Goal: Communication & Community: Answer question/provide support

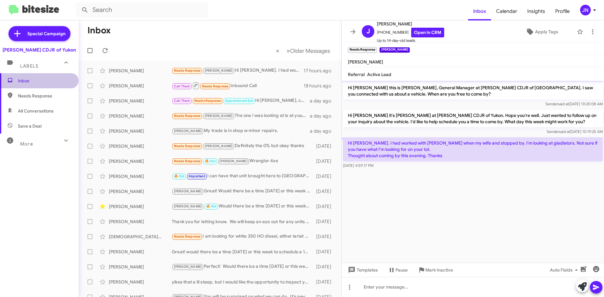
click at [47, 79] on span "Inbox" at bounding box center [44, 81] width 53 height 6
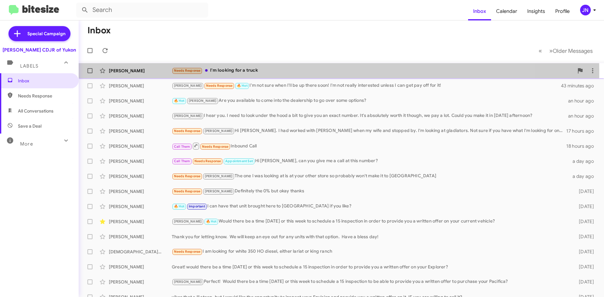
click at [287, 72] on div "Needs Response I'm looking for a truck" at bounding box center [373, 70] width 402 height 7
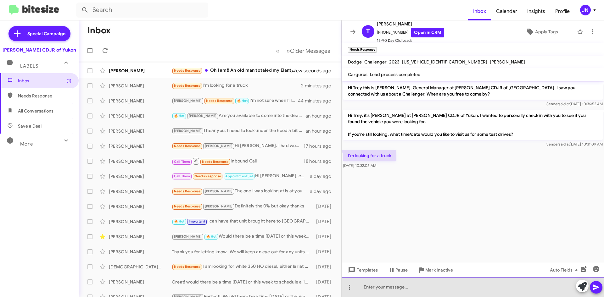
click at [400, 285] on div at bounding box center [472, 287] width 262 height 20
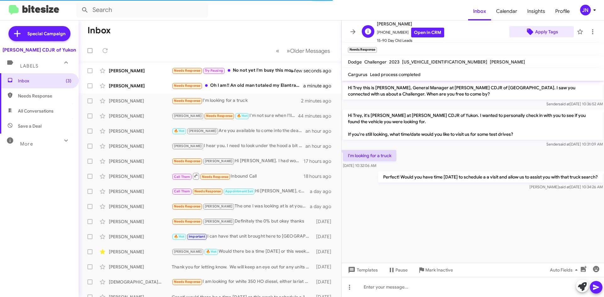
click at [542, 33] on span "Apply Tags" at bounding box center [546, 31] width 23 height 11
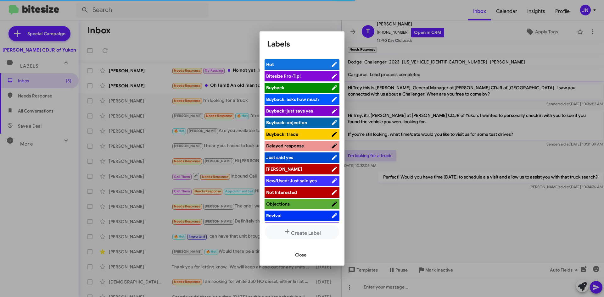
scroll to position [23, 0]
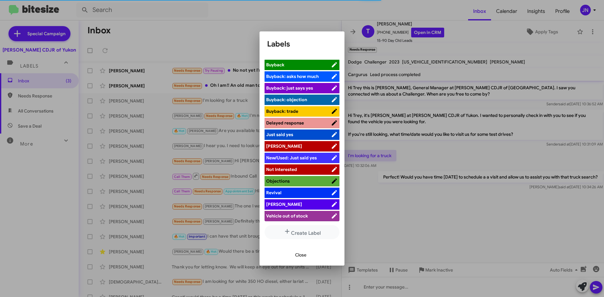
click at [293, 145] on span "[PERSON_NAME]" at bounding box center [298, 146] width 65 height 6
click at [316, 143] on li "[PERSON_NAME]" at bounding box center [301, 146] width 75 height 10
click at [309, 146] on span "[PERSON_NAME]" at bounding box center [295, 146] width 59 height 6
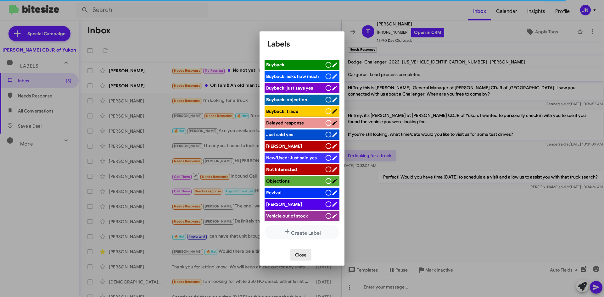
click at [302, 255] on span "Close" at bounding box center [300, 254] width 11 height 11
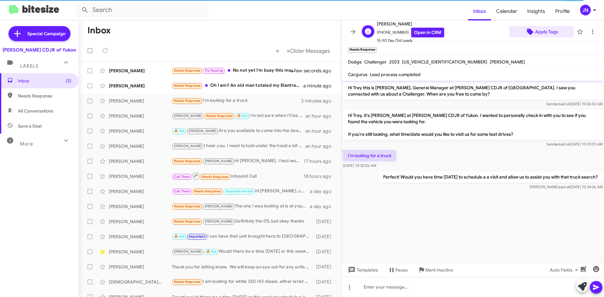
click at [544, 32] on span "Apply Tags" at bounding box center [546, 31] width 23 height 11
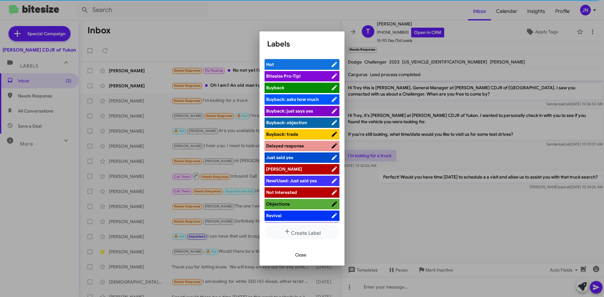
click at [310, 168] on span "[PERSON_NAME]" at bounding box center [298, 169] width 65 height 6
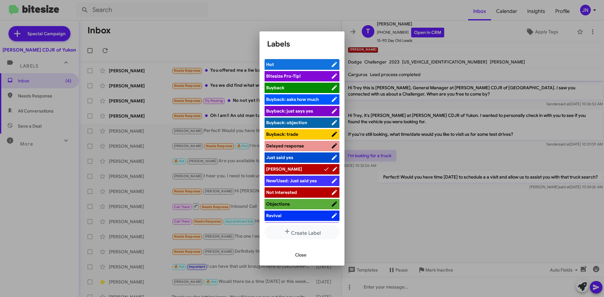
click at [308, 257] on button "Close" at bounding box center [300, 254] width 21 height 11
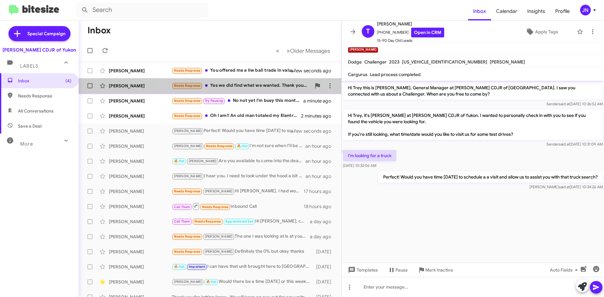
click at [257, 84] on div "Needs Response Yes we did find what we wanted. Thank you for checking. Have a g…" at bounding box center [241, 85] width 139 height 7
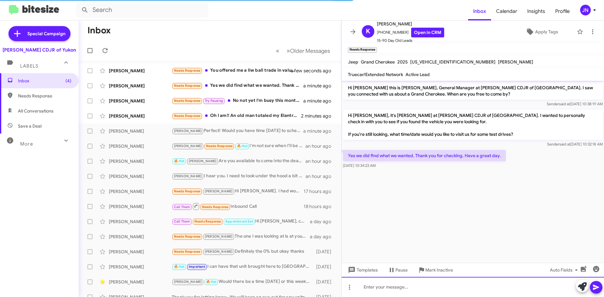
click at [395, 286] on div at bounding box center [472, 287] width 262 height 20
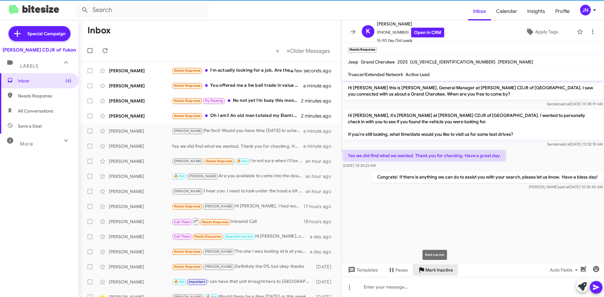
click at [439, 268] on span "Mark Inactive" at bounding box center [439, 269] width 28 height 11
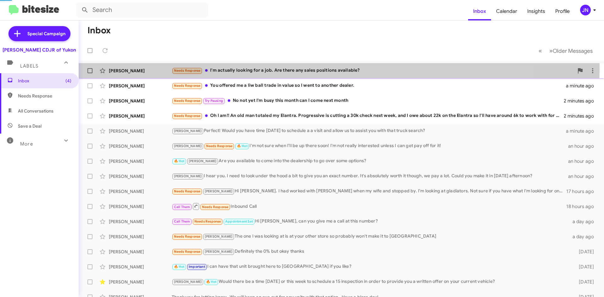
click at [286, 68] on div "Needs Response I'm actually looking for a job. Are there any sales positions av…" at bounding box center [373, 70] width 402 height 7
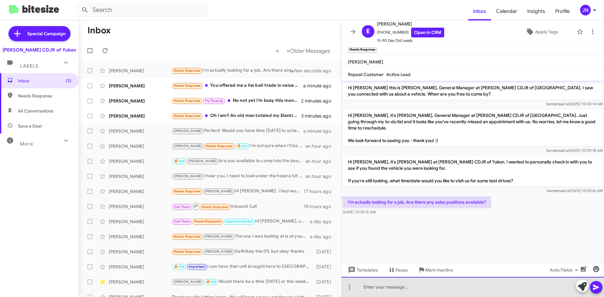
click at [414, 288] on div at bounding box center [472, 287] width 262 height 20
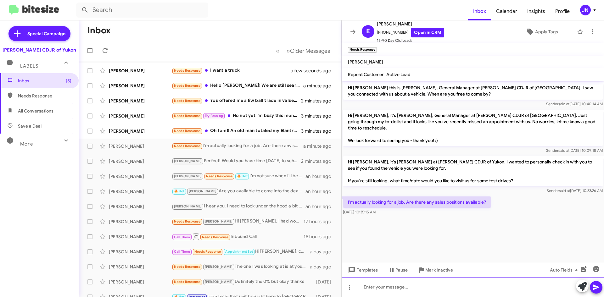
click at [407, 286] on div at bounding box center [472, 287] width 262 height 20
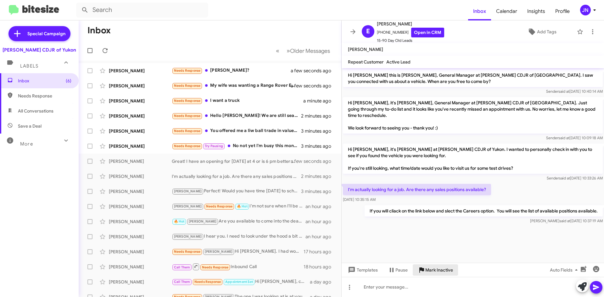
click at [439, 267] on span "Mark Inactive" at bounding box center [439, 269] width 28 height 11
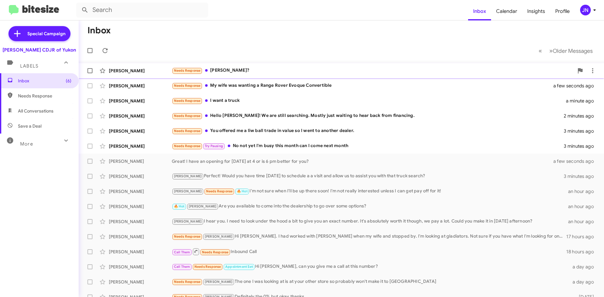
click at [246, 72] on div "Needs Response [PERSON_NAME]?" at bounding box center [373, 70] width 402 height 7
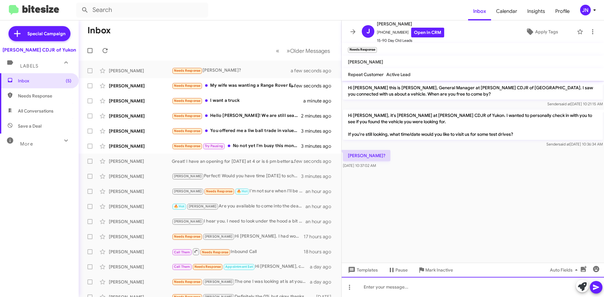
click at [422, 288] on div at bounding box center [472, 287] width 262 height 20
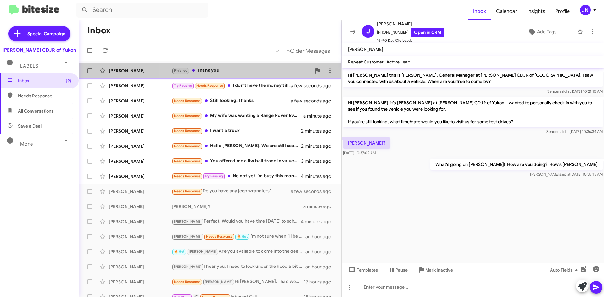
click at [227, 67] on div "[PERSON_NAME] Finished Thank you a few seconds ago" at bounding box center [210, 70] width 252 height 13
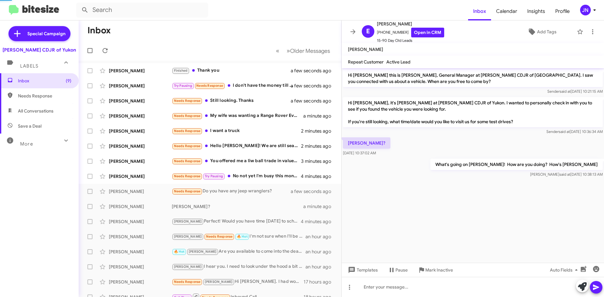
scroll to position [40, 0]
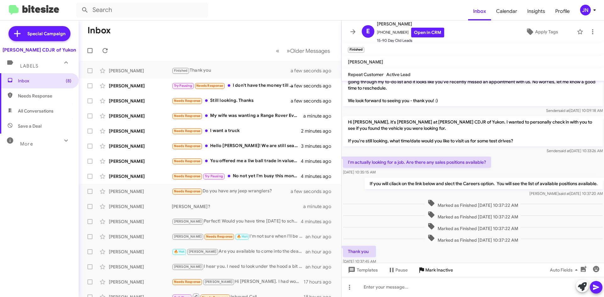
click at [442, 269] on span "Mark Inactive" at bounding box center [439, 269] width 28 height 11
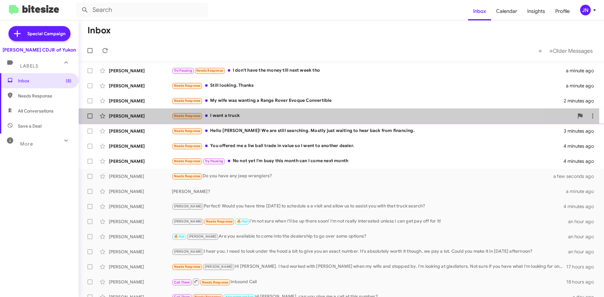
click at [252, 118] on div "Needs Response I want a truck" at bounding box center [373, 115] width 402 height 7
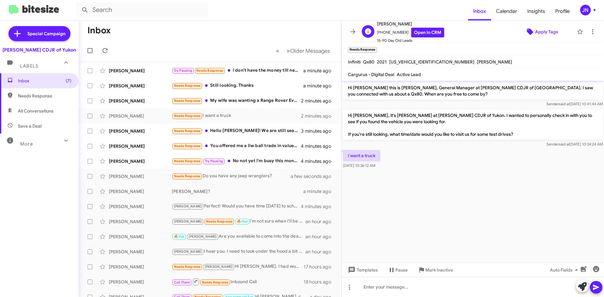
click at [545, 32] on span "Apply Tags" at bounding box center [546, 31] width 23 height 11
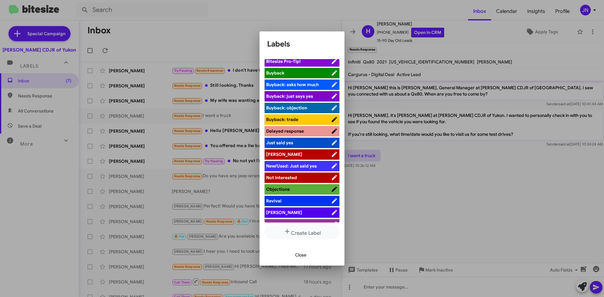
scroll to position [23, 0]
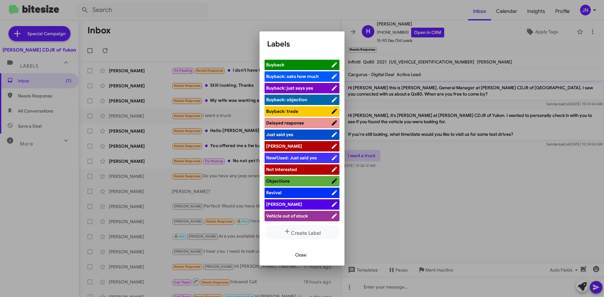
click at [298, 201] on li "[PERSON_NAME]" at bounding box center [301, 204] width 75 height 10
click at [321, 205] on span "[PERSON_NAME]" at bounding box center [298, 204] width 65 height 6
click at [308, 254] on button "Close" at bounding box center [300, 254] width 21 height 11
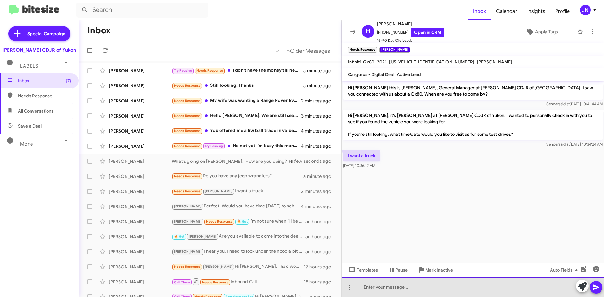
click at [398, 284] on div at bounding box center [472, 287] width 262 height 20
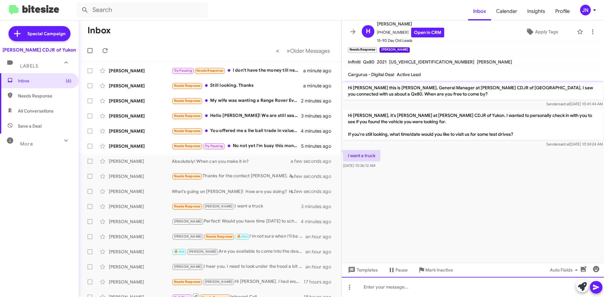
click at [410, 289] on div at bounding box center [472, 287] width 262 height 20
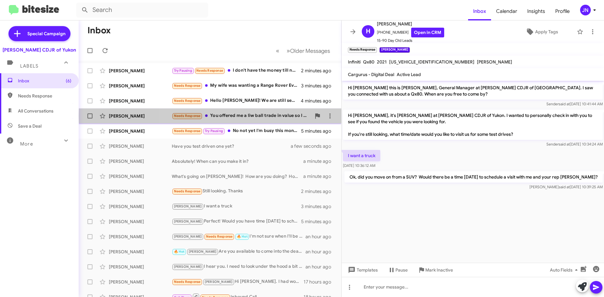
click at [260, 116] on div "Needs Response You offered me a liw ball trade in value so I went to another de…" at bounding box center [241, 115] width 139 height 7
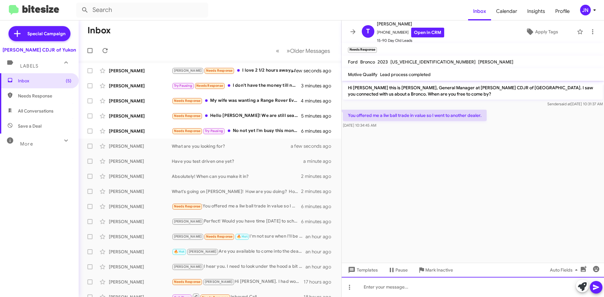
click at [404, 289] on div at bounding box center [472, 287] width 262 height 20
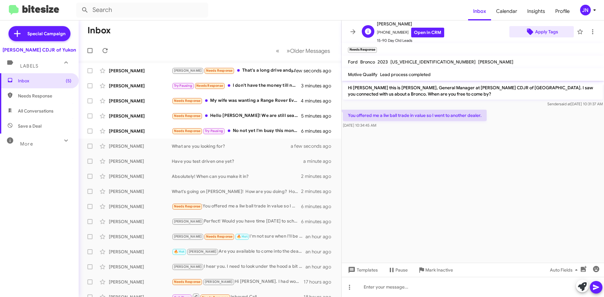
click at [546, 34] on span "Apply Tags" at bounding box center [546, 31] width 23 height 11
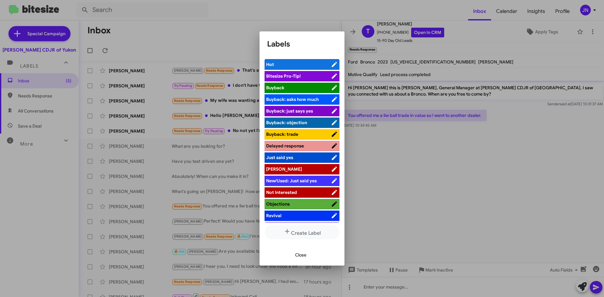
click at [295, 168] on span "[PERSON_NAME]" at bounding box center [298, 169] width 65 height 6
click at [303, 257] on span "Close" at bounding box center [300, 254] width 11 height 11
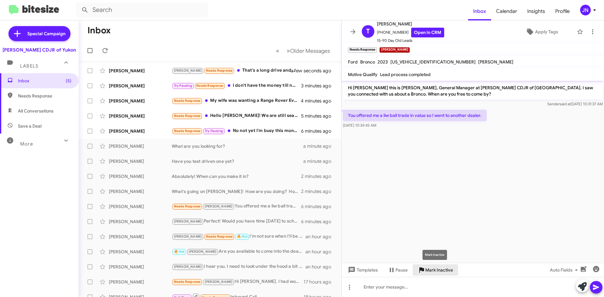
click at [438, 271] on span "Mark Inactive" at bounding box center [439, 269] width 28 height 11
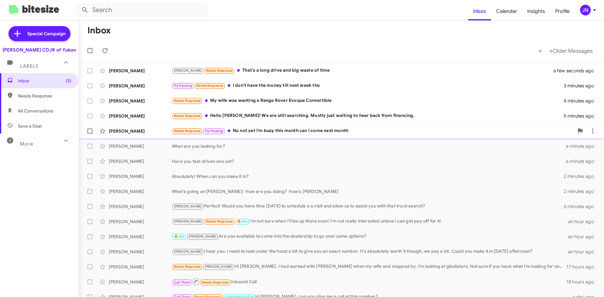
click at [265, 132] on div "Needs Response Try Pausing No not yet I'm busy this month can I come next month" at bounding box center [373, 130] width 402 height 7
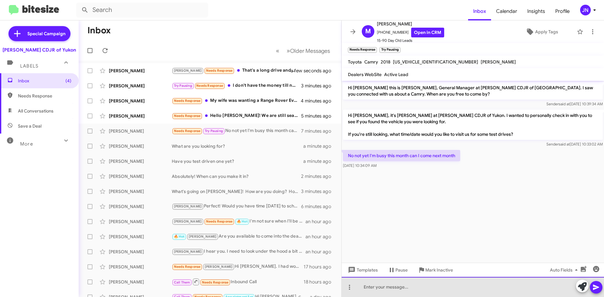
click at [404, 288] on div at bounding box center [472, 287] width 262 height 20
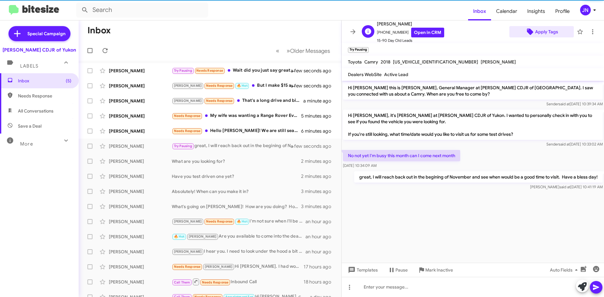
click at [543, 32] on span "Apply Tags" at bounding box center [546, 31] width 23 height 11
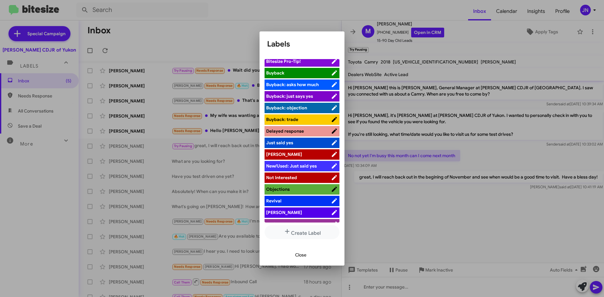
scroll to position [23, 0]
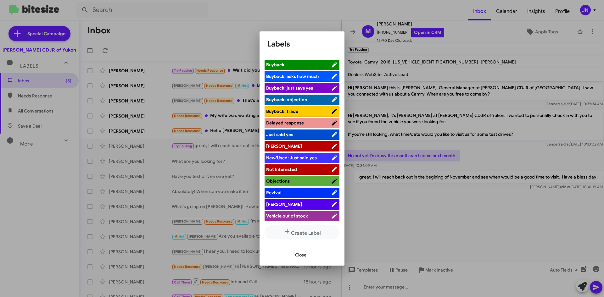
click at [298, 203] on span "[PERSON_NAME]" at bounding box center [298, 204] width 65 height 6
click at [302, 255] on span "Close" at bounding box center [300, 254] width 11 height 11
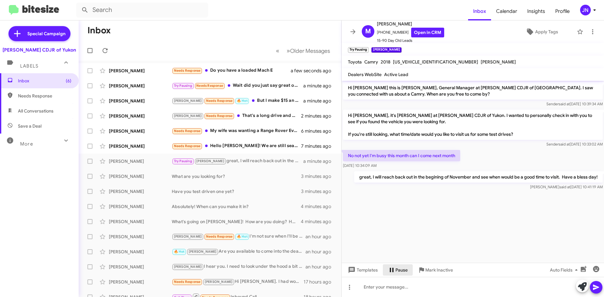
click at [400, 271] on span "Pause" at bounding box center [401, 269] width 12 height 11
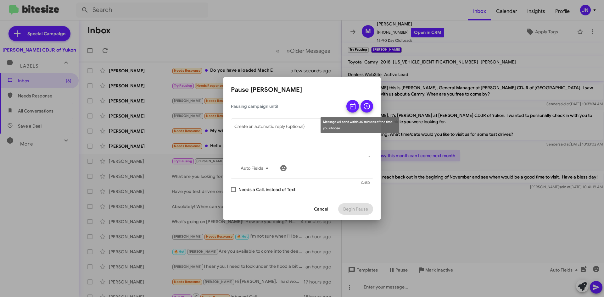
click at [351, 106] on icon at bounding box center [353, 106] width 6 height 6
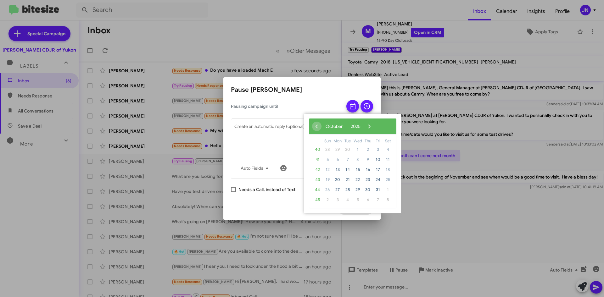
click at [357, 199] on span "5" at bounding box center [357, 200] width 10 height 10
click at [374, 124] on span "›" at bounding box center [368, 126] width 9 height 9
click at [358, 161] on span "5" at bounding box center [357, 160] width 10 height 10
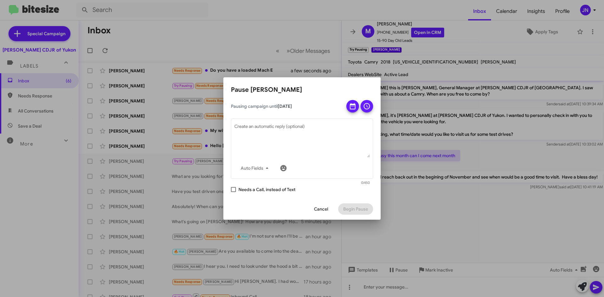
click at [234, 191] on span at bounding box center [233, 189] width 5 height 5
click at [233, 192] on input "Needs a Call, instead of Text" at bounding box center [233, 192] width 0 height 0
checkbox input "true"
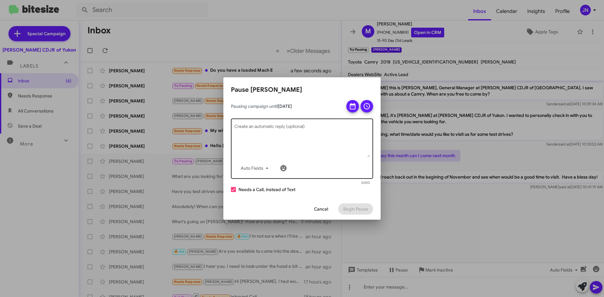
click at [355, 136] on textarea "Create an automatic reply (optional)" at bounding box center [301, 141] width 135 height 33
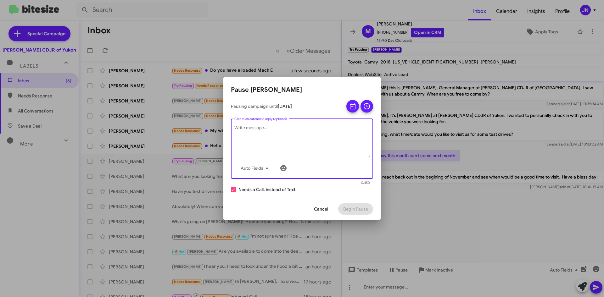
click at [355, 136] on textarea "Create an automatic reply (optional)" at bounding box center [301, 141] width 135 height 33
type textarea "F"
click at [367, 105] on icon at bounding box center [367, 106] width 8 height 8
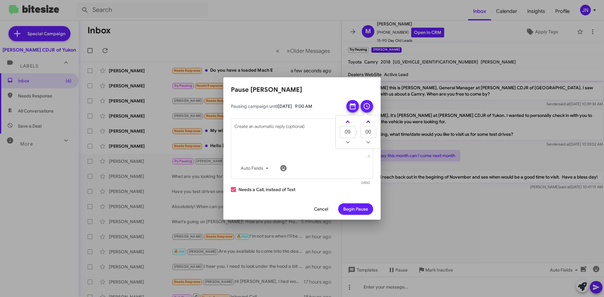
click at [353, 134] on mat-tooltip-component "Message will send within 30 minutes of the time you choose" at bounding box center [359, 125] width 87 height 25
click at [358, 209] on span "Begin Pause" at bounding box center [355, 208] width 25 height 11
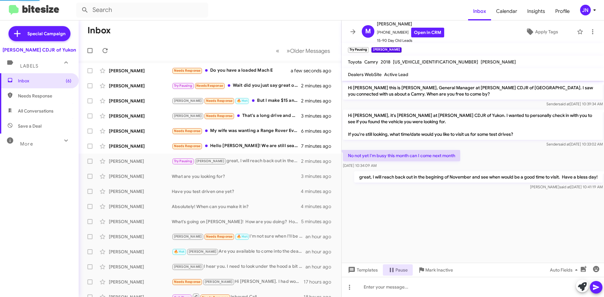
scroll to position [8, 0]
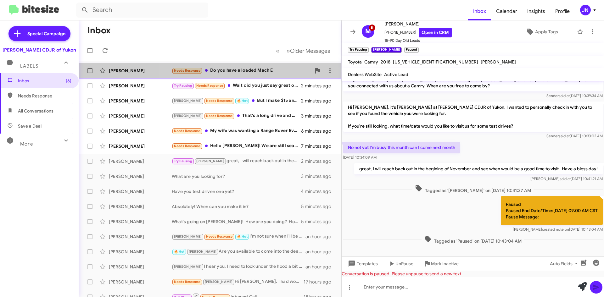
click at [254, 70] on div "Needs Response Do you have a loaded Mach E" at bounding box center [241, 70] width 139 height 7
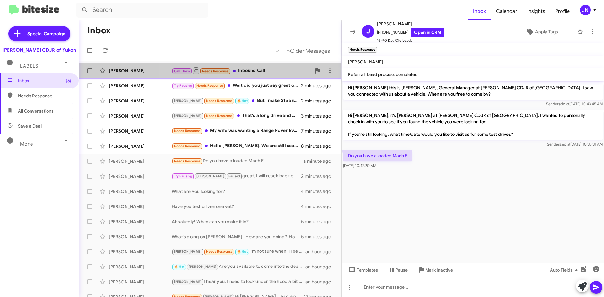
click at [259, 68] on div "Call Them Needs Response Inbound Call" at bounding box center [241, 71] width 139 height 8
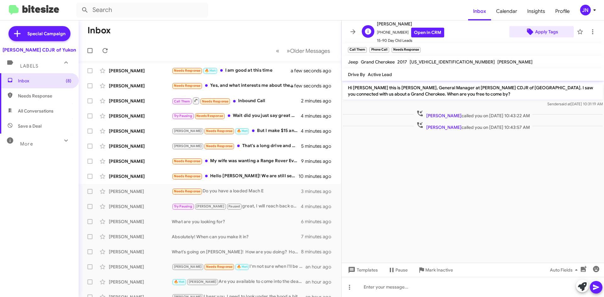
click at [538, 31] on span "Apply Tags" at bounding box center [546, 31] width 23 height 11
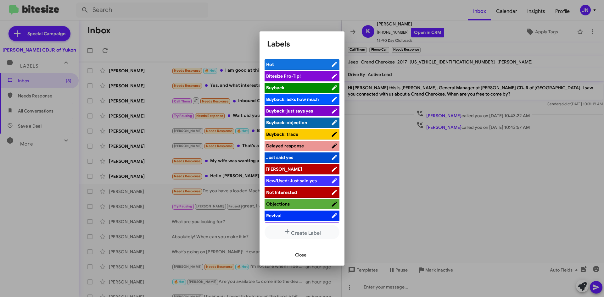
click at [297, 164] on li "[PERSON_NAME]" at bounding box center [301, 169] width 75 height 10
click at [322, 168] on span "[PERSON_NAME]" at bounding box center [298, 169] width 65 height 6
click at [302, 257] on span "Close" at bounding box center [300, 254] width 11 height 11
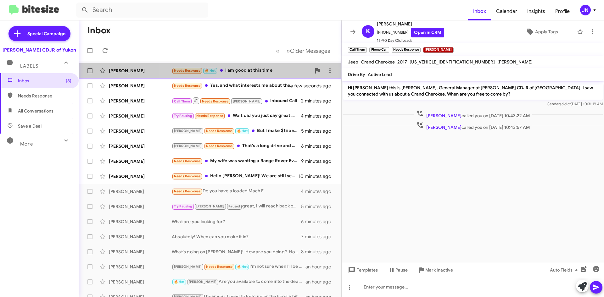
click at [262, 68] on div "Needs Response 🔥 Hot I am good at this time" at bounding box center [241, 70] width 139 height 7
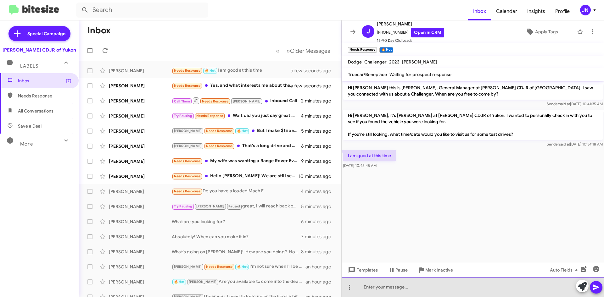
click at [414, 289] on div at bounding box center [472, 287] width 262 height 20
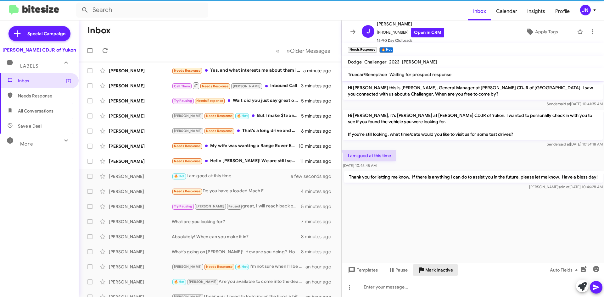
click at [439, 269] on span "Mark Inactive" at bounding box center [439, 269] width 28 height 11
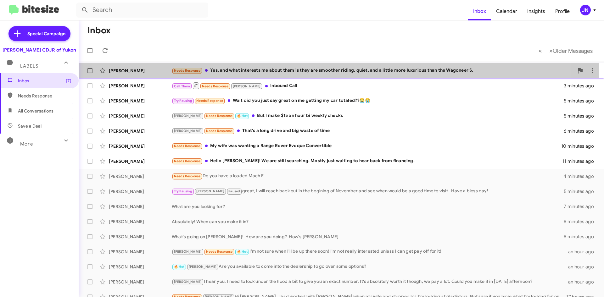
click at [305, 71] on div "Needs Response Yes, and what interests me about them is they are smoother ridin…" at bounding box center [373, 70] width 402 height 7
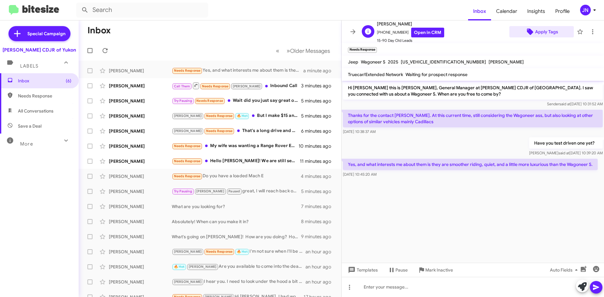
click at [545, 32] on span "Apply Tags" at bounding box center [546, 31] width 23 height 11
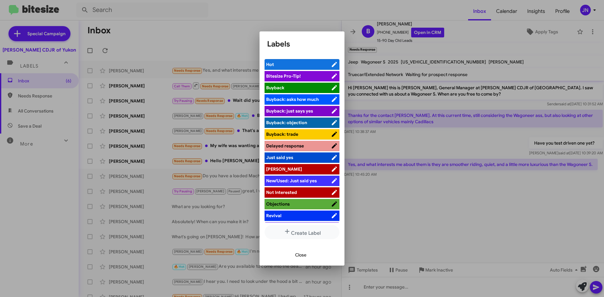
click at [299, 168] on span "[PERSON_NAME]" at bounding box center [298, 169] width 65 height 6
drag, startPoint x: 303, startPoint y: 255, endPoint x: 275, endPoint y: 230, distance: 37.9
click at [303, 254] on span "Close" at bounding box center [300, 254] width 11 height 11
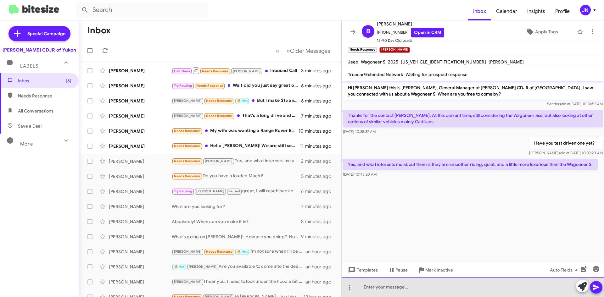
click at [420, 287] on div at bounding box center [472, 287] width 262 height 20
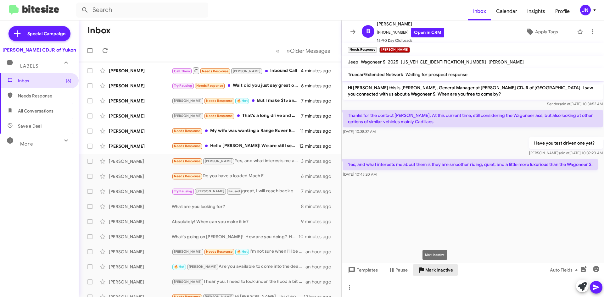
click at [437, 271] on span "Mark Inactive" at bounding box center [439, 269] width 28 height 11
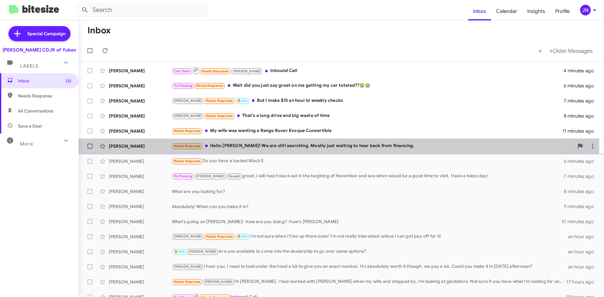
click at [261, 146] on div "Needs Response Hello [PERSON_NAME]! We are still searching. Mostly just waiting…" at bounding box center [373, 145] width 402 height 7
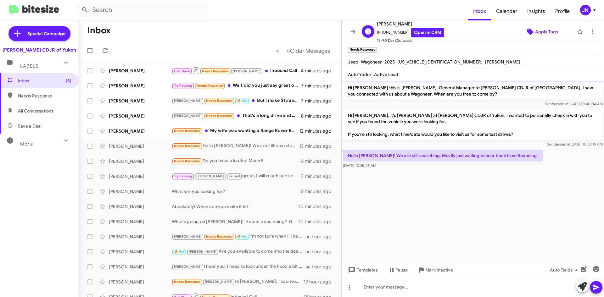
click at [545, 32] on span "Apply Tags" at bounding box center [546, 31] width 23 height 11
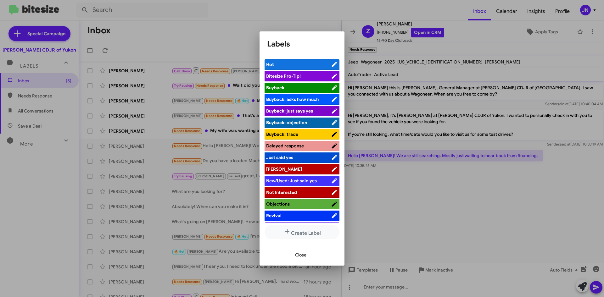
click at [306, 166] on span "[PERSON_NAME]" at bounding box center [298, 169] width 65 height 6
click at [302, 256] on span "Close" at bounding box center [300, 254] width 11 height 11
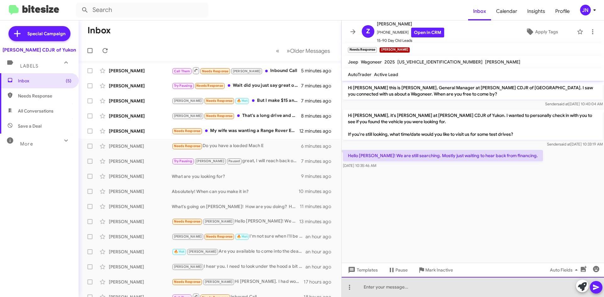
click at [395, 288] on div at bounding box center [472, 287] width 262 height 20
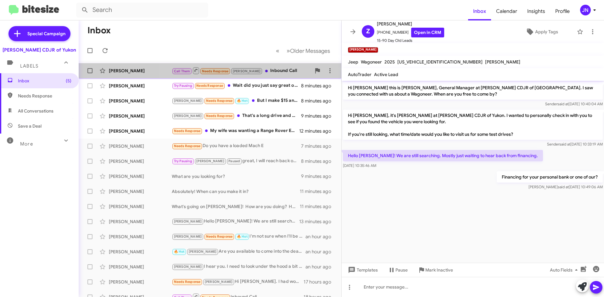
click at [266, 71] on div "Call Them Needs Response [PERSON_NAME] Inbound Call" at bounding box center [241, 71] width 139 height 8
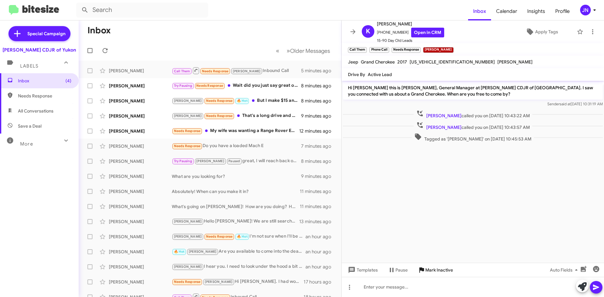
click at [429, 271] on span "Mark Inactive" at bounding box center [439, 269] width 28 height 11
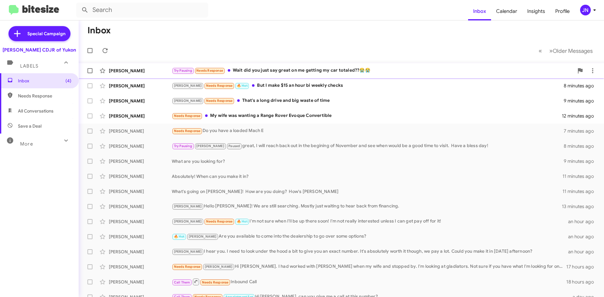
click at [275, 74] on div "Try Pausing Needs Response Wait did you just say great on me getting my car tot…" at bounding box center [373, 70] width 402 height 7
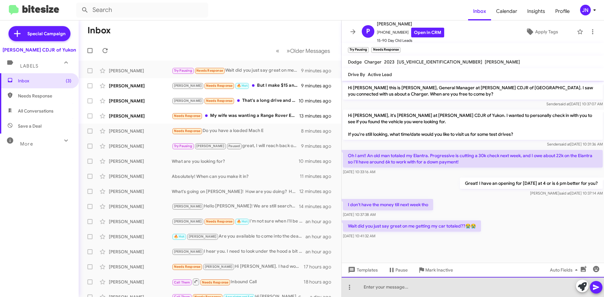
click at [395, 286] on div at bounding box center [472, 287] width 262 height 20
click at [399, 288] on div at bounding box center [472, 287] width 262 height 20
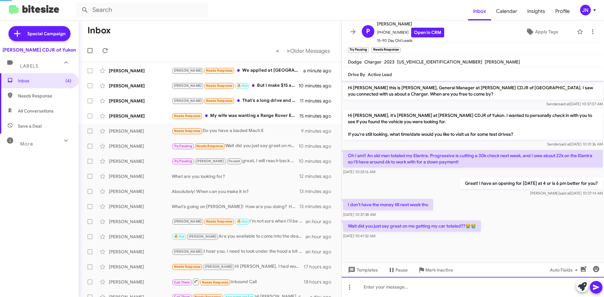
scroll to position [16, 0]
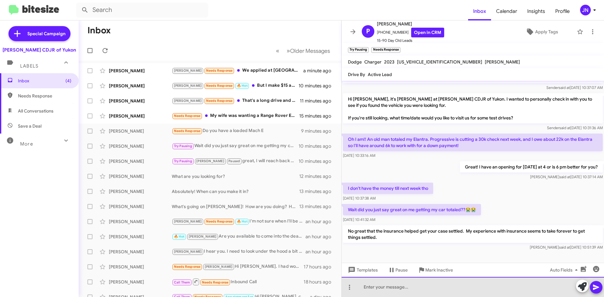
click at [376, 285] on div at bounding box center [472, 287] width 262 height 20
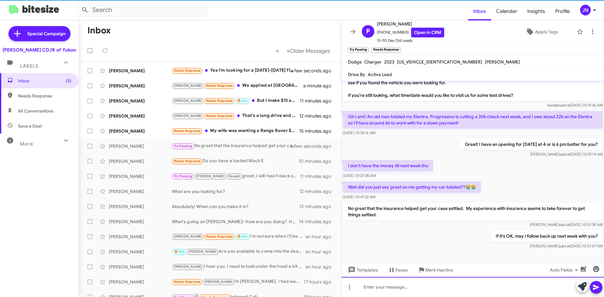
scroll to position [39, 0]
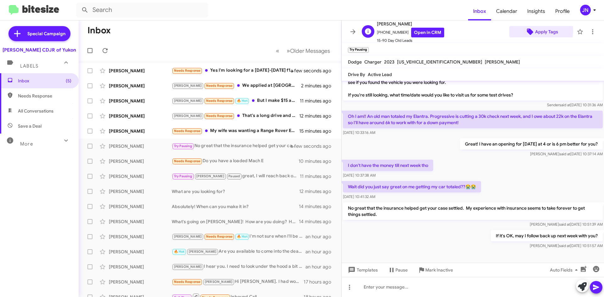
click at [535, 30] on span "Apply Tags" at bounding box center [546, 31] width 23 height 11
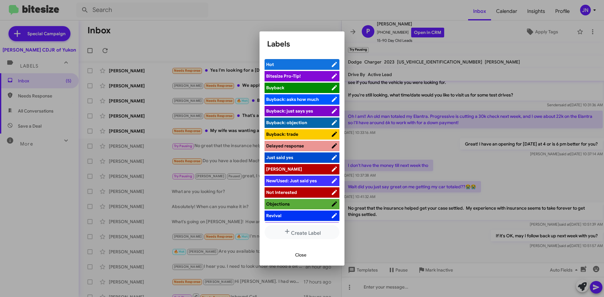
scroll to position [23, 0]
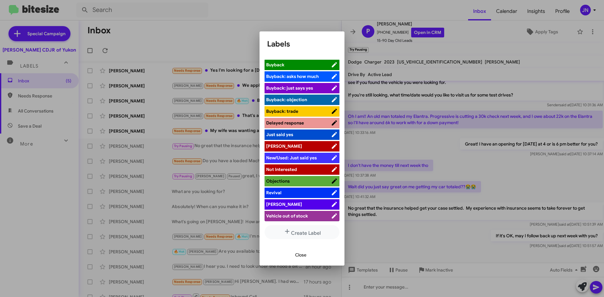
click at [301, 203] on span "[PERSON_NAME]" at bounding box center [298, 204] width 65 height 6
click at [298, 256] on span "Close" at bounding box center [300, 254] width 11 height 11
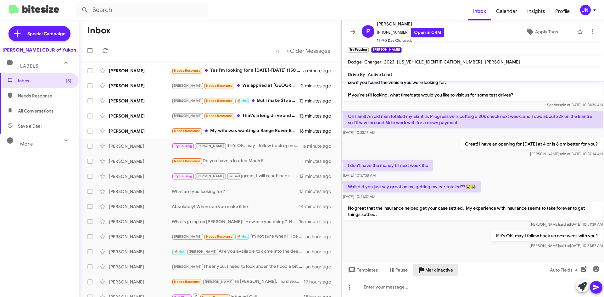
click at [433, 270] on span "Mark Inactive" at bounding box center [439, 269] width 28 height 11
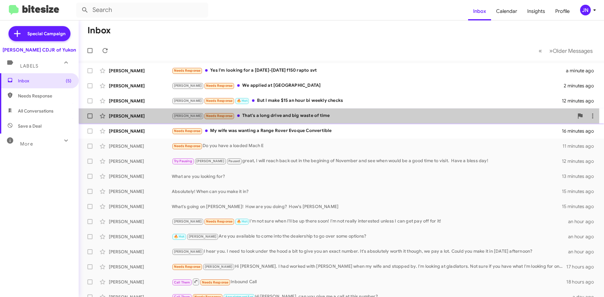
click at [268, 116] on div "[PERSON_NAME] Needs Response That's a long drive and big waste of time" at bounding box center [373, 115] width 402 height 7
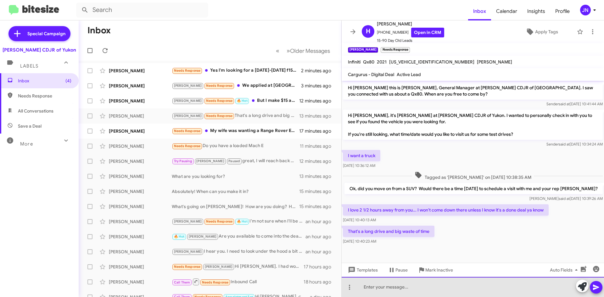
click at [406, 285] on div at bounding box center [472, 287] width 262 height 20
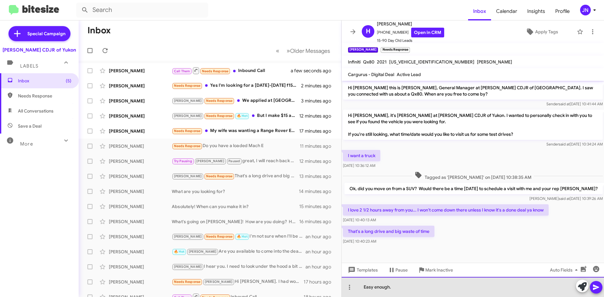
click at [420, 288] on div "Easy enough." at bounding box center [472, 287] width 262 height 20
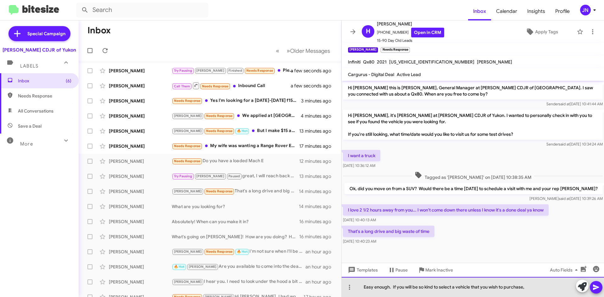
click at [534, 288] on div "Easy enough. If you will be so kind to select a vehicle that you wish to purcha…" at bounding box center [472, 287] width 262 height 20
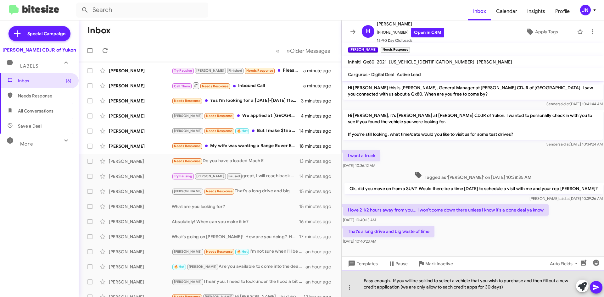
click at [507, 287] on div "Easy enough. If you will be so kind to select a vehicle that you wish to purcha…" at bounding box center [472, 284] width 262 height 26
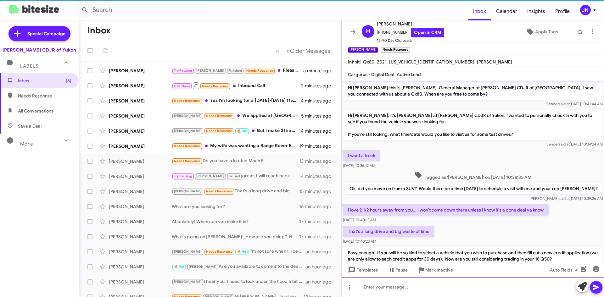
scroll to position [23, 0]
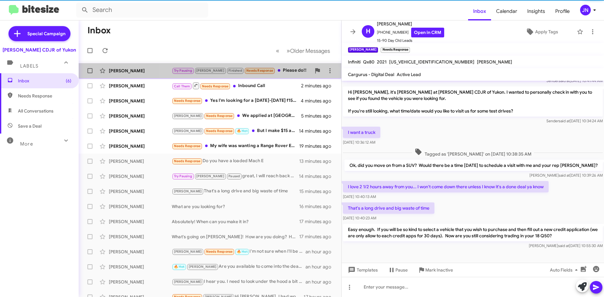
click at [278, 72] on div "Try Pausing [PERSON_NAME] Finished Needs Response Please do!!" at bounding box center [241, 70] width 139 height 7
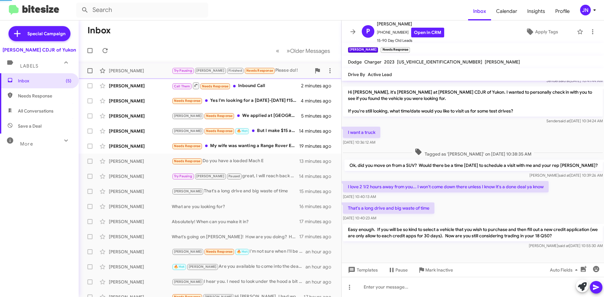
scroll to position [112, 0]
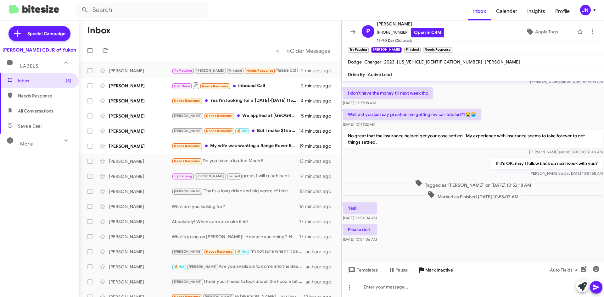
click at [435, 270] on span "Mark Inactive" at bounding box center [439, 269] width 28 height 11
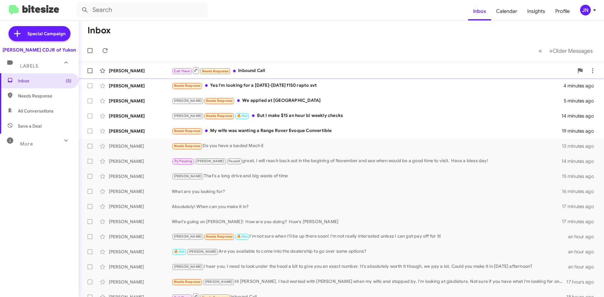
click at [253, 72] on div "Call Them Needs Response Inbound Call" at bounding box center [373, 71] width 402 height 8
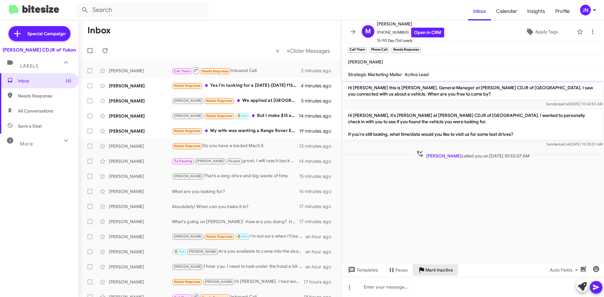
click at [432, 272] on span "Mark Inactive" at bounding box center [439, 269] width 28 height 11
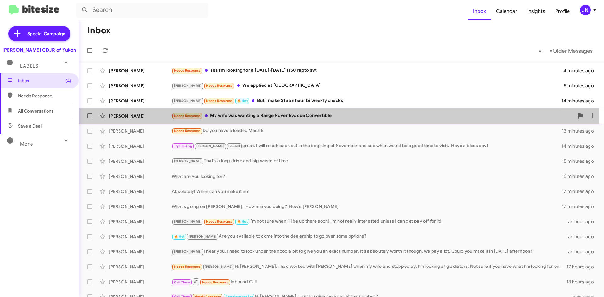
click at [260, 117] on div "Needs Response My wife was wanting a Range Rover Evoque Convertible" at bounding box center [373, 115] width 402 height 7
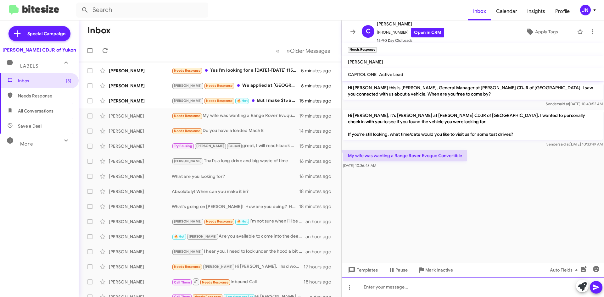
click at [411, 289] on div at bounding box center [472, 287] width 262 height 20
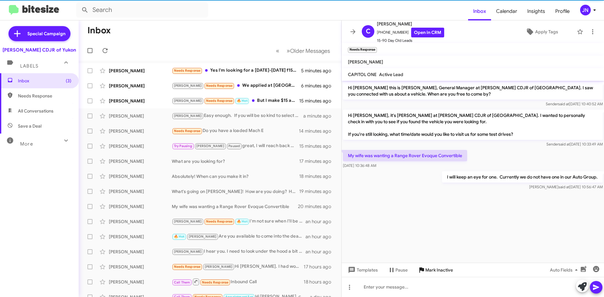
click at [435, 268] on span "Mark Inactive" at bounding box center [439, 269] width 28 height 11
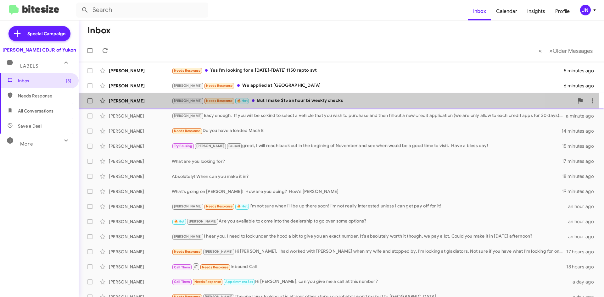
click at [292, 102] on div "[PERSON_NAME] Needs Response 🔥 Hot But I make $15 an hour bi weekly checks" at bounding box center [373, 100] width 402 height 7
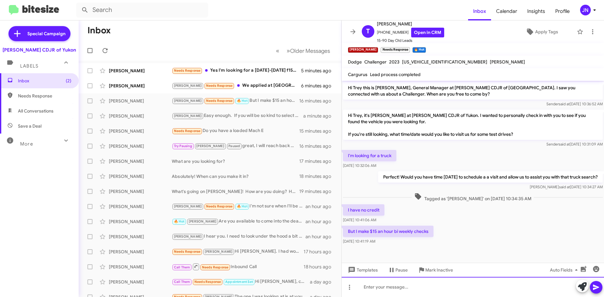
click at [394, 287] on div at bounding box center [472, 287] width 262 height 20
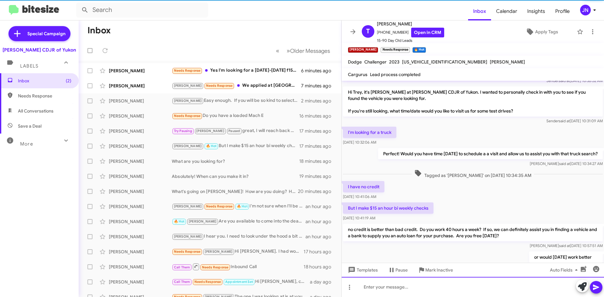
scroll to position [46, 0]
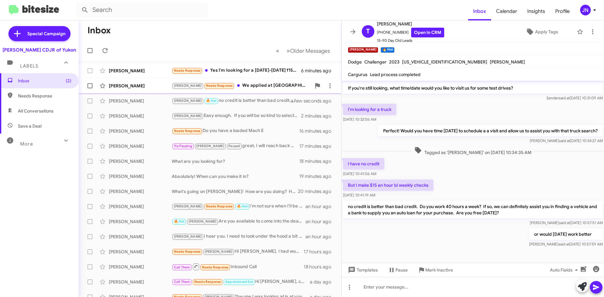
click at [264, 84] on div "[PERSON_NAME] Needs Response We applied at TFCU" at bounding box center [241, 85] width 139 height 7
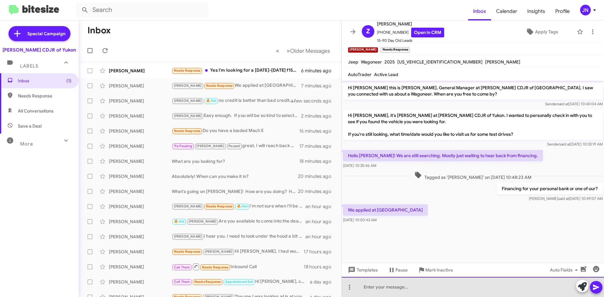
click at [378, 287] on div at bounding box center [472, 287] width 262 height 20
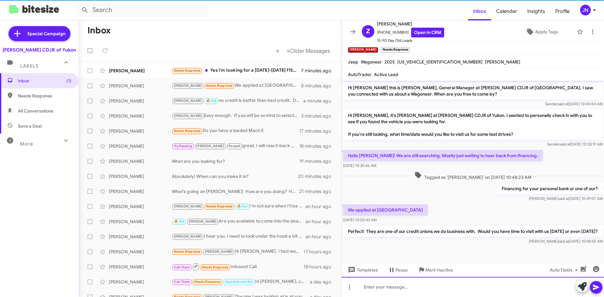
scroll to position [0, 0]
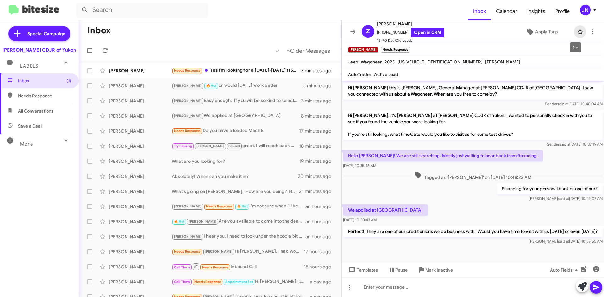
click at [576, 32] on icon at bounding box center [580, 32] width 8 height 8
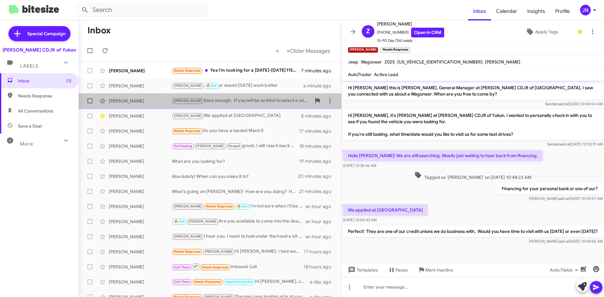
click at [243, 100] on div "[PERSON_NAME] Easy enough. If you will be so kind to select a vehicle that you …" at bounding box center [241, 100] width 139 height 7
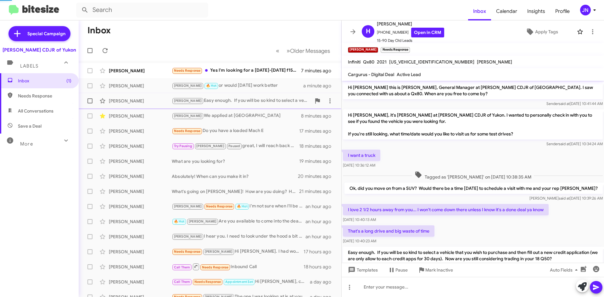
scroll to position [23, 0]
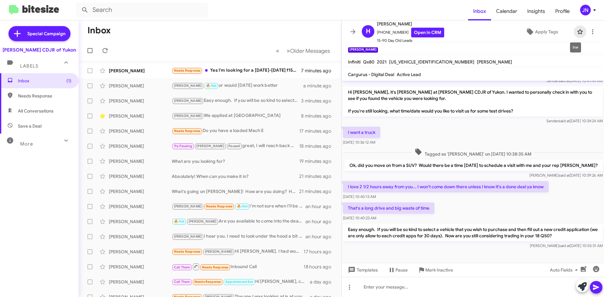
click at [577, 31] on icon at bounding box center [579, 31] width 5 height 5
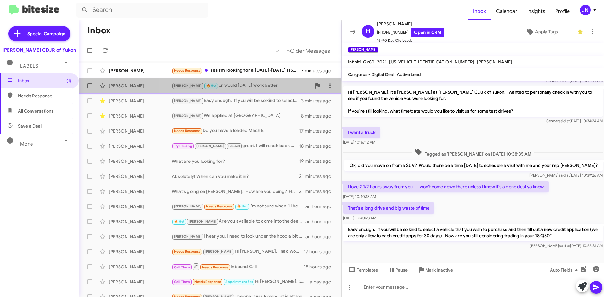
click at [229, 88] on div "[PERSON_NAME] 🔥 Hot or would [DATE] work better" at bounding box center [241, 85] width 139 height 7
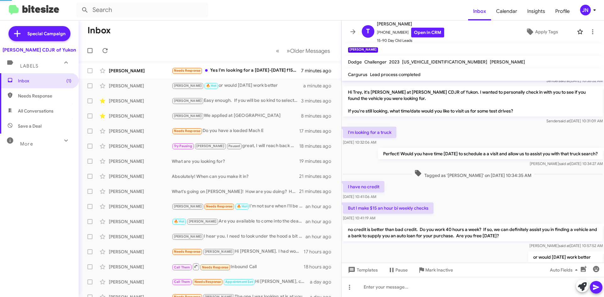
scroll to position [46, 0]
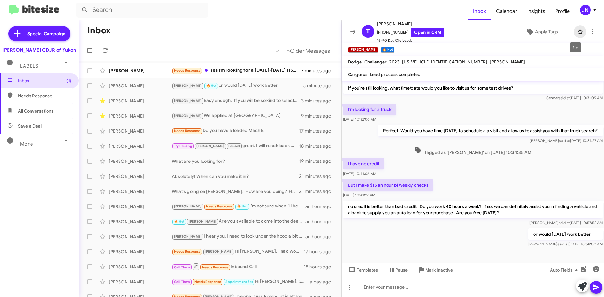
click at [577, 30] on icon at bounding box center [579, 31] width 5 height 5
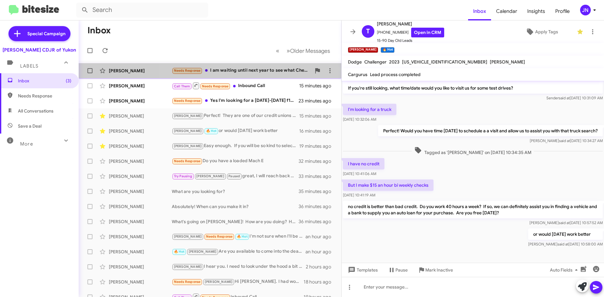
click at [247, 69] on div "Needs Response I am waiting until next year to see what Chevrolet comes up with…" at bounding box center [241, 70] width 139 height 7
click at [256, 70] on div "Needs Response I am waiting until next year to see what Chevrolet comes up with…" at bounding box center [241, 70] width 139 height 7
click at [233, 70] on div "Needs Response I am waiting until next year to see what Chevrolet comes up with…" at bounding box center [241, 70] width 139 height 7
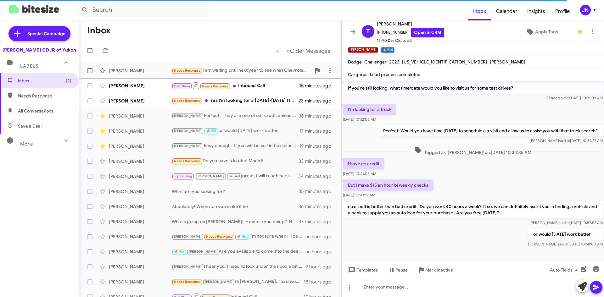
click at [253, 69] on div "Needs Response I am waiting until next year to see what Chevrolet comes up with…" at bounding box center [241, 70] width 139 height 7
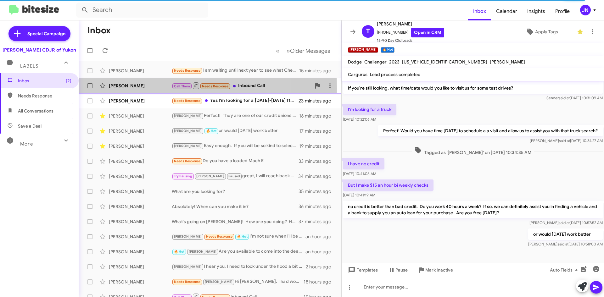
click at [154, 88] on div "[PERSON_NAME]" at bounding box center [140, 86] width 63 height 6
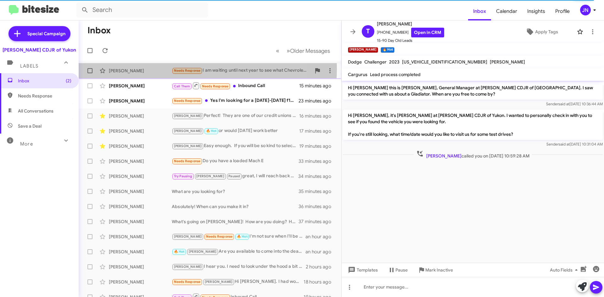
click at [162, 68] on div "[PERSON_NAME]" at bounding box center [140, 71] width 63 height 6
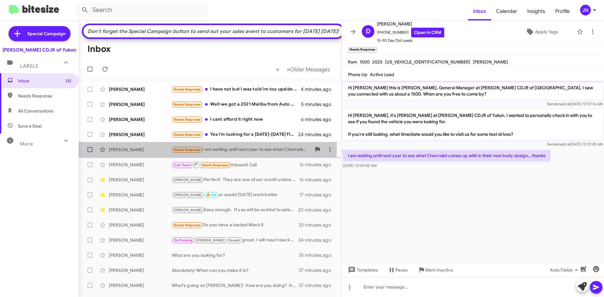
click at [152, 156] on div "David Christensen Needs Response I am waiting until next year to see what Chevr…" at bounding box center [210, 149] width 252 height 13
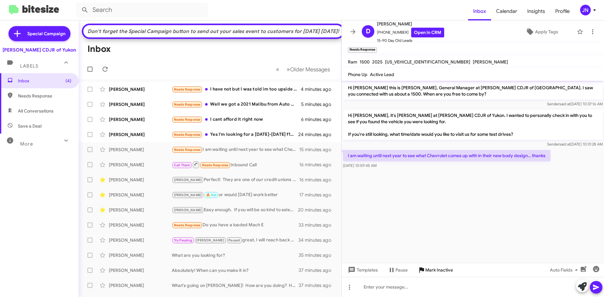
click at [438, 271] on span "Mark Inactive" at bounding box center [439, 269] width 28 height 11
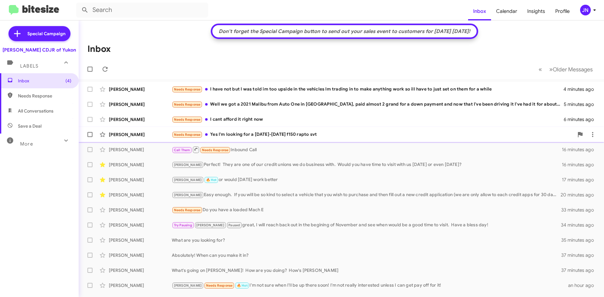
click at [271, 134] on div "Needs Response Yes I'm looking for a 2011-2014 f150 rapto svt" at bounding box center [373, 134] width 402 height 7
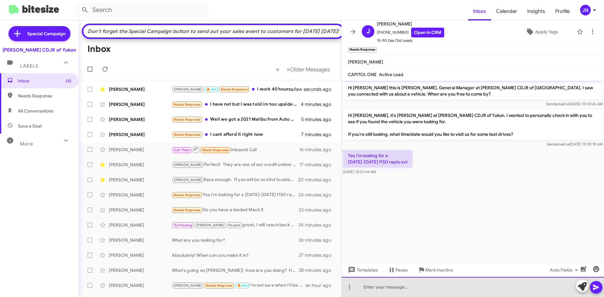
click at [376, 286] on div at bounding box center [472, 287] width 262 height 20
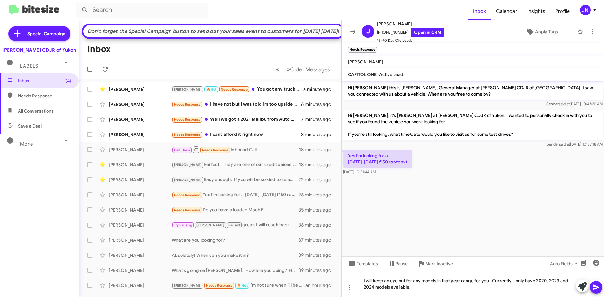
click at [599, 287] on icon at bounding box center [596, 288] width 8 height 8
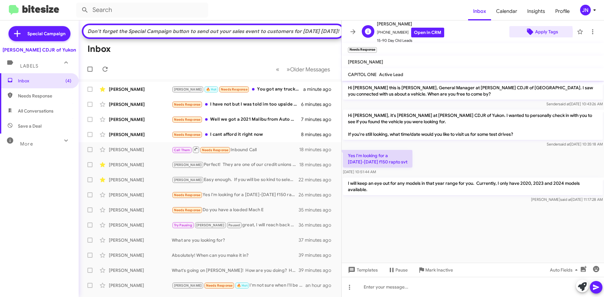
click at [536, 32] on span "Apply Tags" at bounding box center [546, 31] width 23 height 11
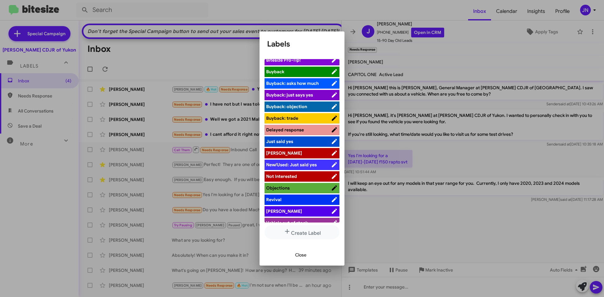
scroll to position [23, 0]
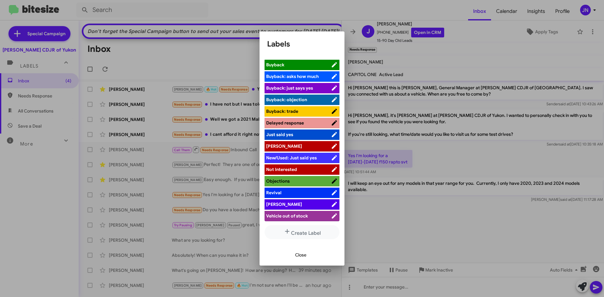
click at [301, 206] on span "[PERSON_NAME]" at bounding box center [298, 204] width 65 height 6
click at [306, 255] on span "Close" at bounding box center [300, 254] width 11 height 11
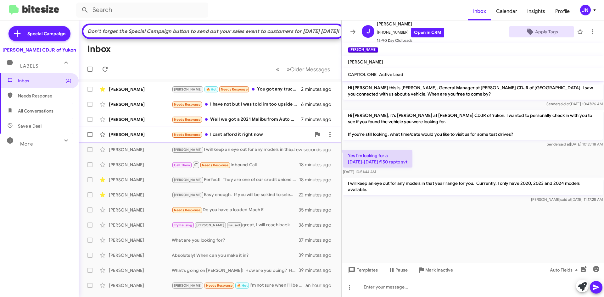
click at [261, 138] on div "Needs Response I cant afford it right now" at bounding box center [241, 134] width 139 height 7
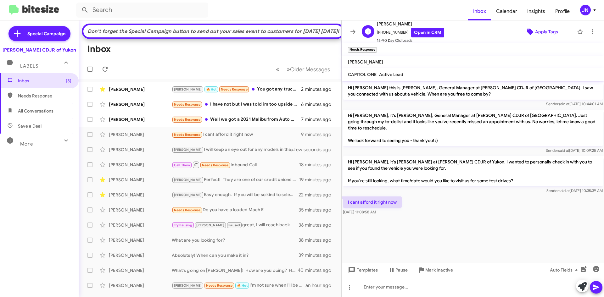
click at [545, 30] on span "Apply Tags" at bounding box center [546, 31] width 23 height 11
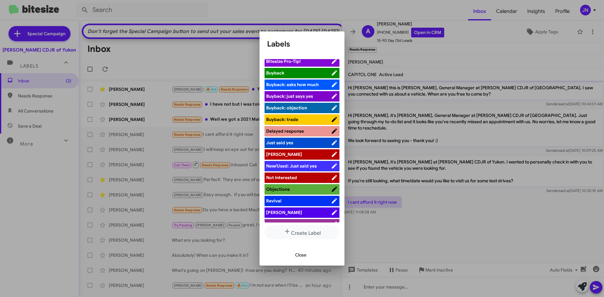
scroll to position [23, 0]
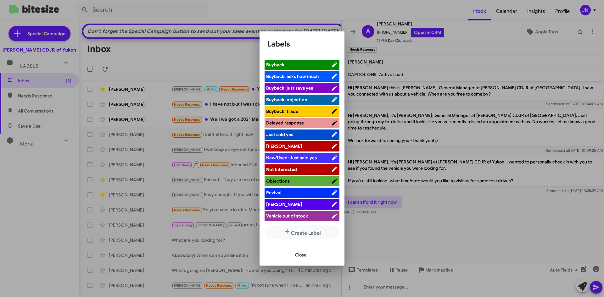
click at [305, 204] on span "[PERSON_NAME]" at bounding box center [298, 204] width 65 height 6
click at [301, 256] on span "Close" at bounding box center [300, 254] width 11 height 11
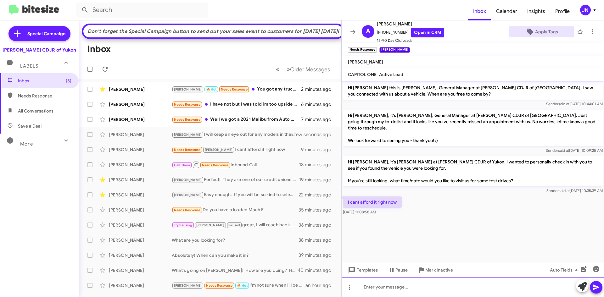
click at [422, 290] on div at bounding box center [472, 287] width 262 height 20
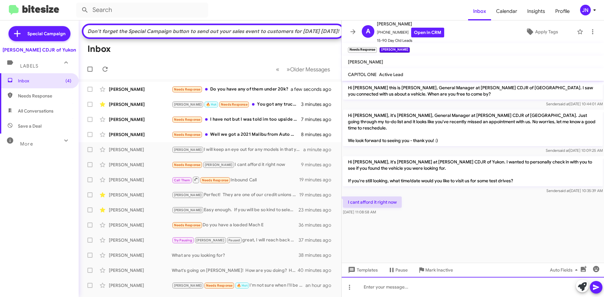
click at [392, 287] on div at bounding box center [472, 287] width 262 height 20
